Goal: Navigation & Orientation: Find specific page/section

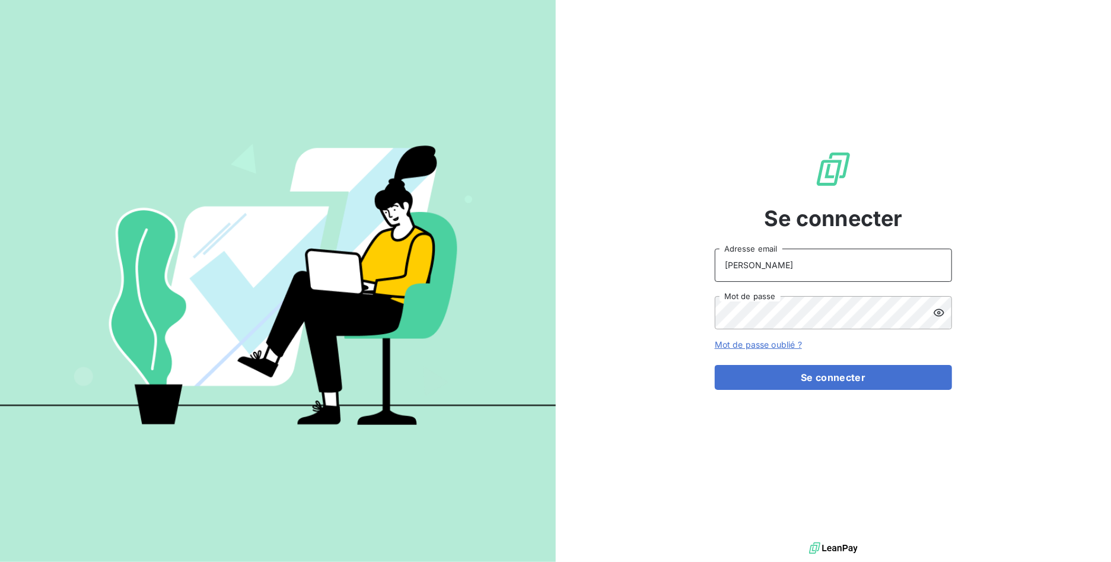
drag, startPoint x: 764, startPoint y: 262, endPoint x: 773, endPoint y: 262, distance: 8.9
click at [764, 262] on input "[PERSON_NAME]" at bounding box center [833, 265] width 237 height 33
drag, startPoint x: 568, startPoint y: 244, endPoint x: 293, endPoint y: 204, distance: 278.2
click at [323, 206] on div "Se connecter [PERSON_NAME] Adresse email Mot de passe Mot de passe oublié ? Se …" at bounding box center [555, 281] width 1111 height 562
type input "[EMAIL_ADDRESS][DOMAIN_NAME]"
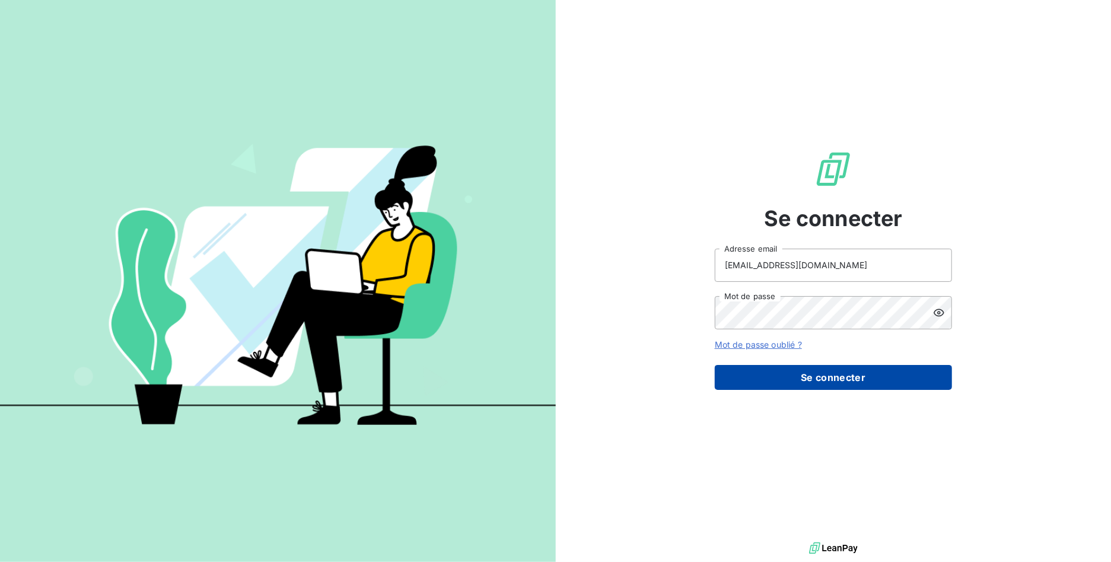
click at [827, 374] on button "Se connecter" at bounding box center [833, 377] width 237 height 25
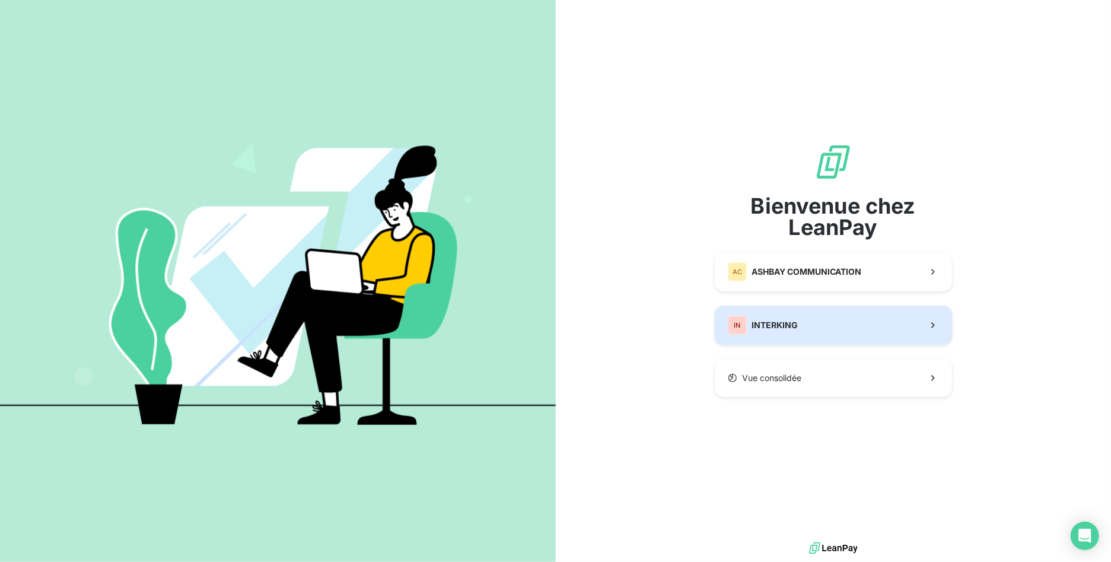
click at [806, 312] on button "IN INTERKING" at bounding box center [833, 325] width 237 height 39
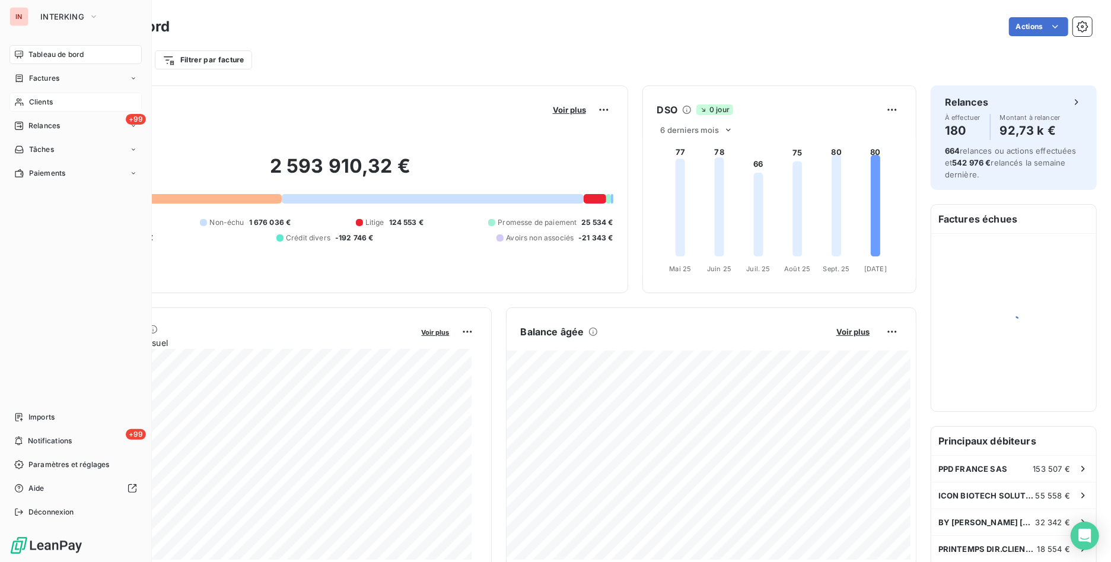
click at [42, 99] on span "Clients" at bounding box center [41, 102] width 24 height 11
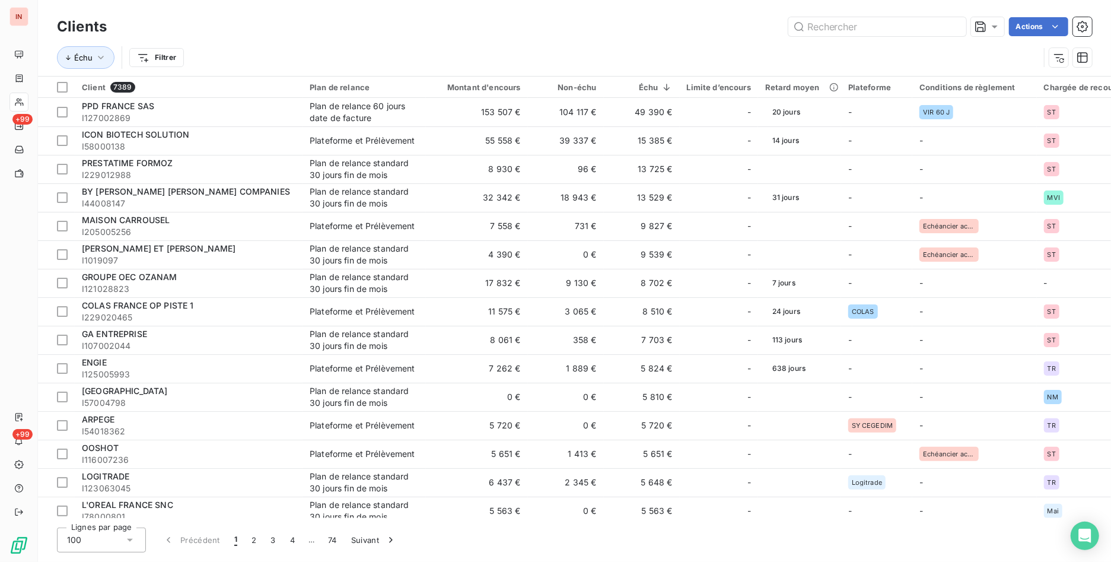
drag, startPoint x: 375, startPoint y: 25, endPoint x: 392, endPoint y: 18, distance: 18.1
click at [375, 25] on div "Actions" at bounding box center [606, 26] width 971 height 19
click at [164, 61] on html "IN +99 +99 Clients Actions Échu Filtrer Client 7389 Plan de relance Montant d'e…" at bounding box center [555, 281] width 1111 height 562
click at [287, 33] on div "Actions" at bounding box center [606, 26] width 971 height 19
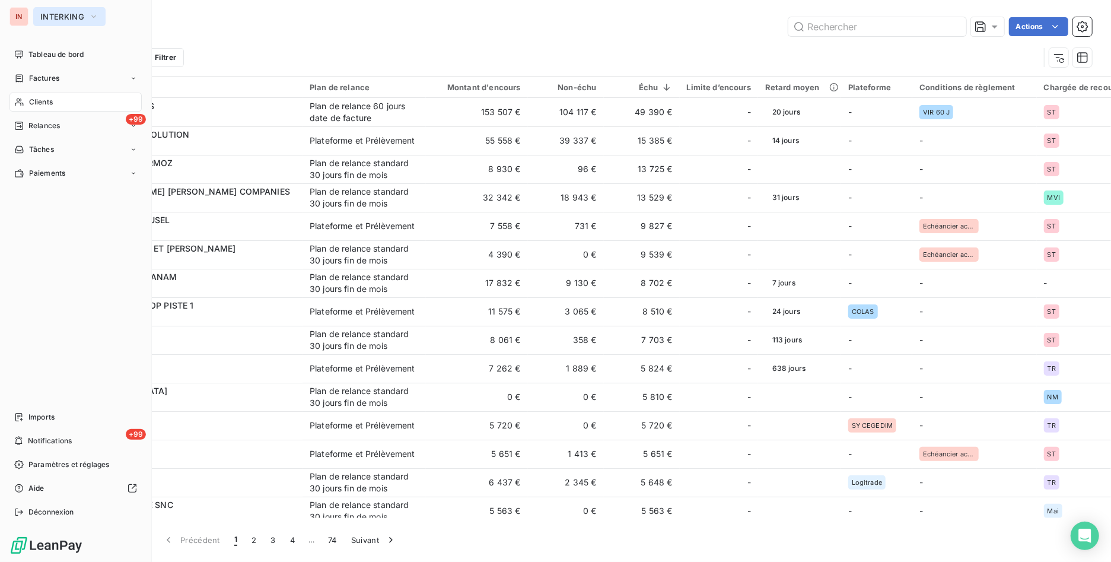
click at [52, 12] on span "INTERKING" at bounding box center [62, 16] width 44 height 9
click at [36, 53] on span "Tableau de bord" at bounding box center [55, 54] width 55 height 11
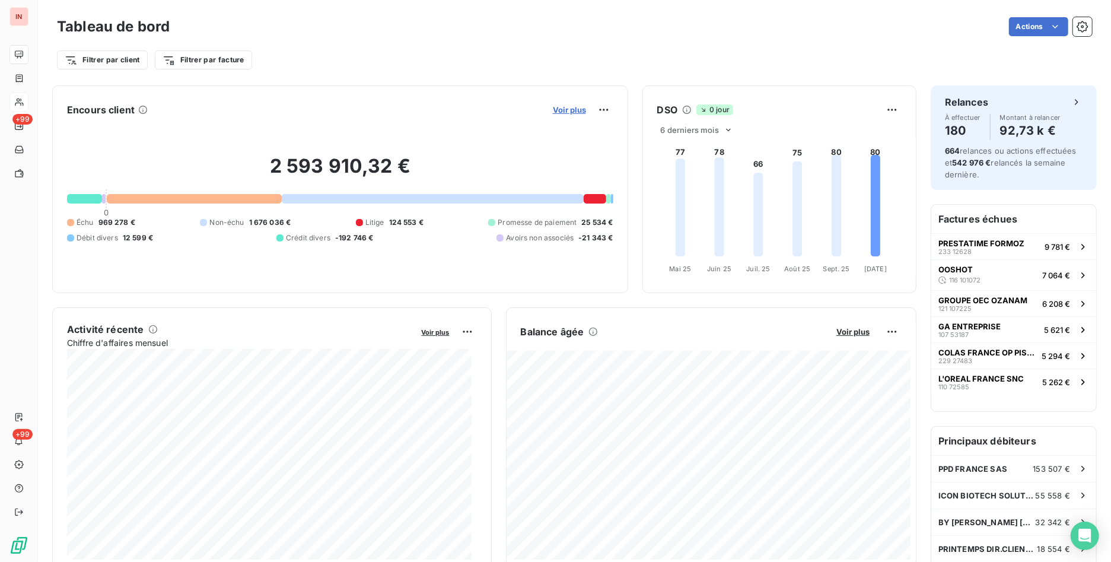
click at [555, 107] on span "Voir plus" at bounding box center [569, 109] width 33 height 9
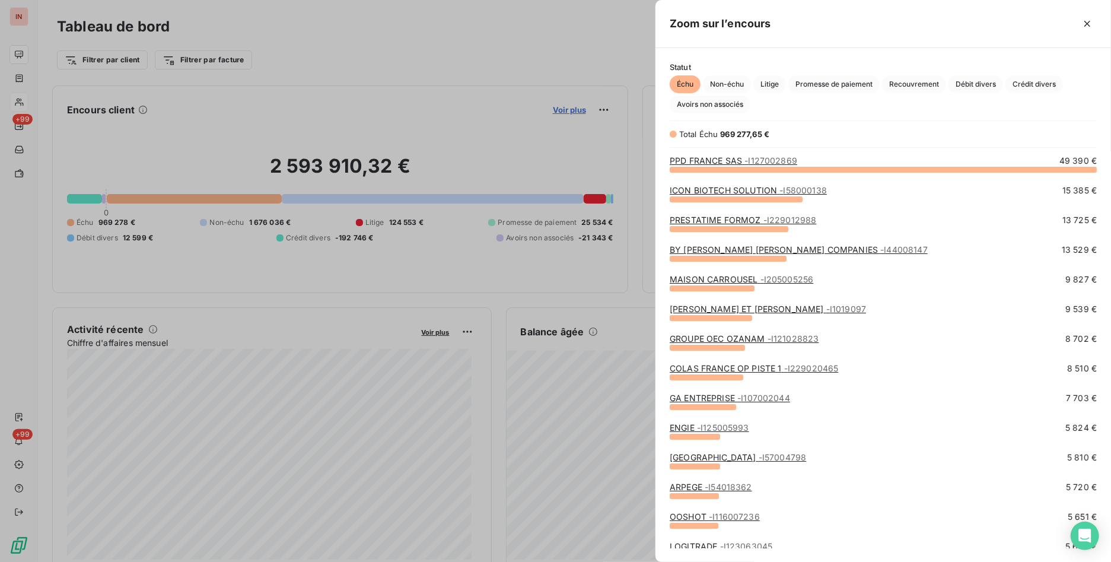
scroll to position [383, 446]
click at [476, 43] on div at bounding box center [555, 281] width 1111 height 562
